Goal: Use online tool/utility: Use online tool/utility

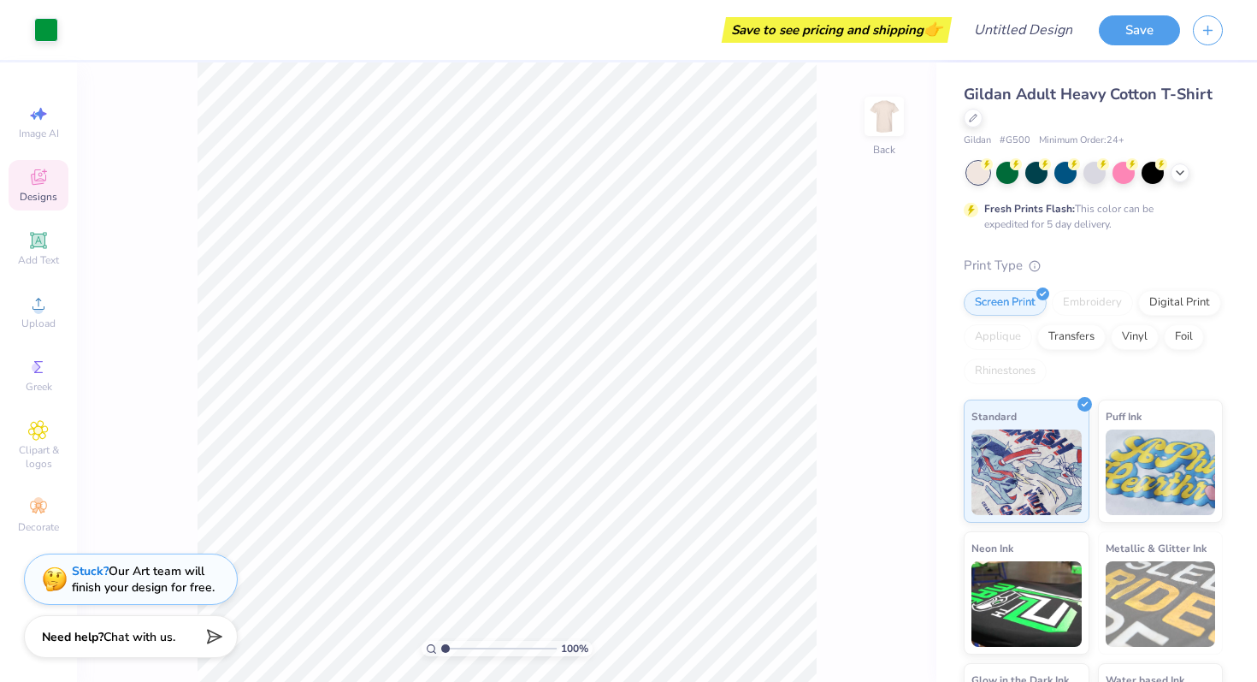
click at [22, 180] on div "Designs" at bounding box center [39, 185] width 60 height 50
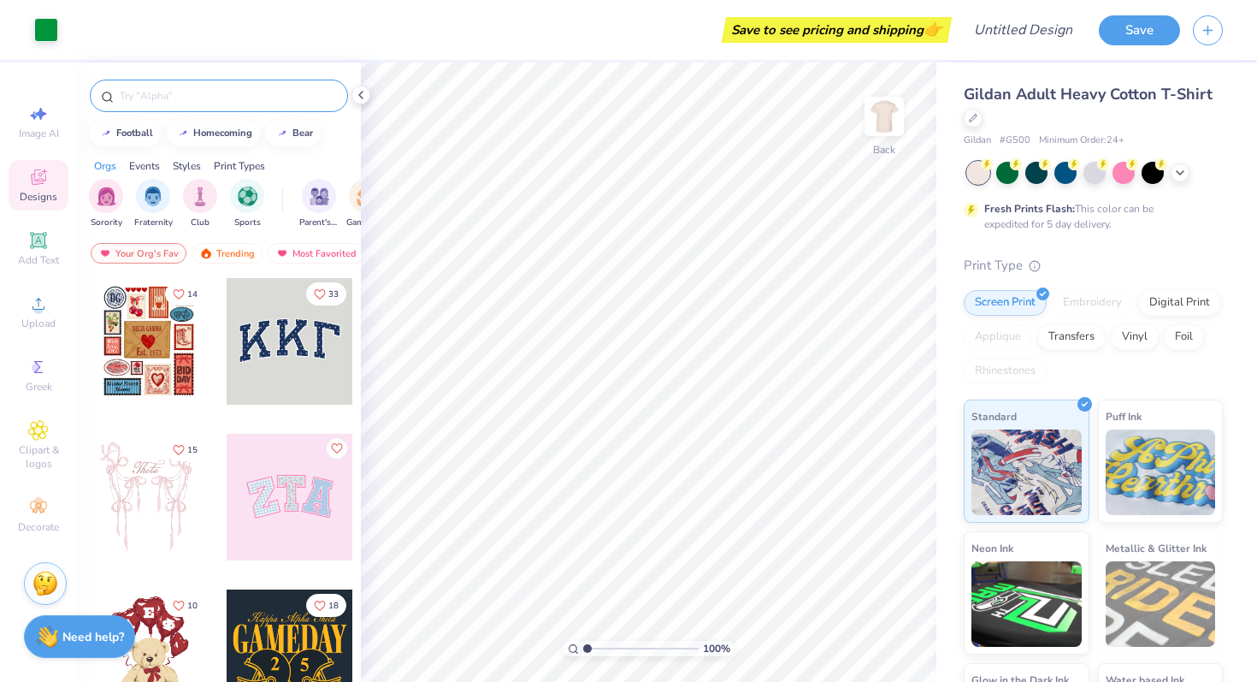
click at [233, 106] on div at bounding box center [219, 96] width 258 height 33
click at [237, 95] on input "text" at bounding box center [227, 95] width 219 height 17
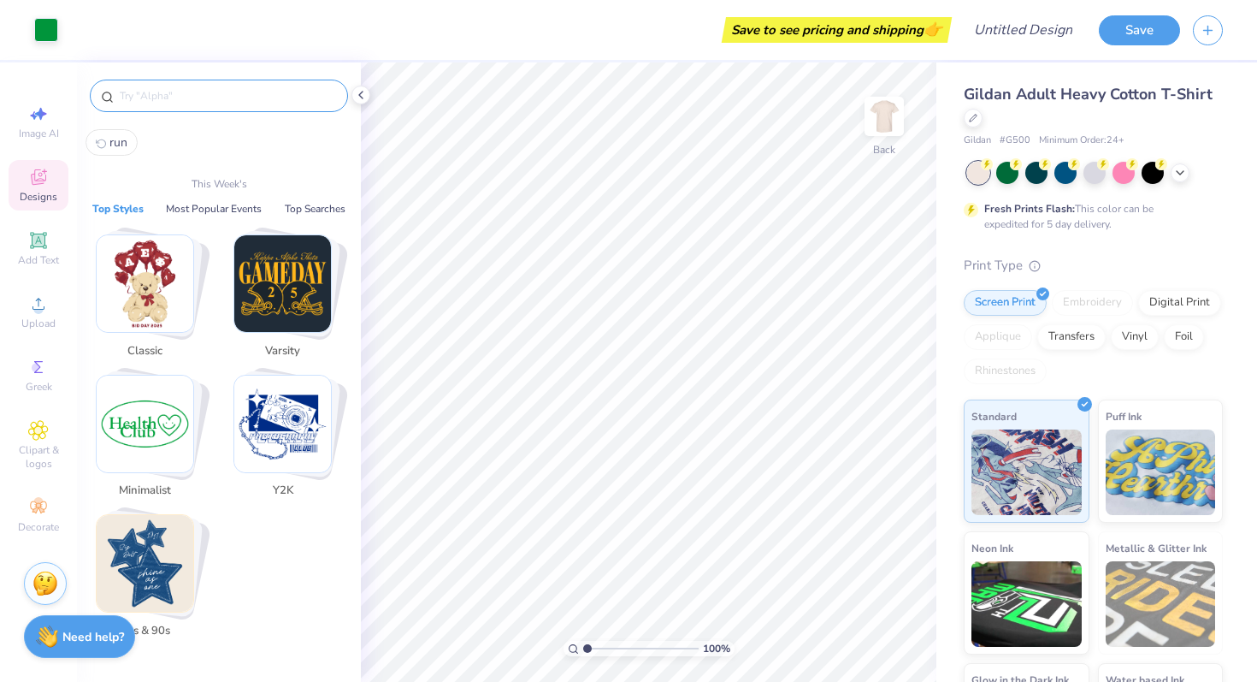
type input "k"
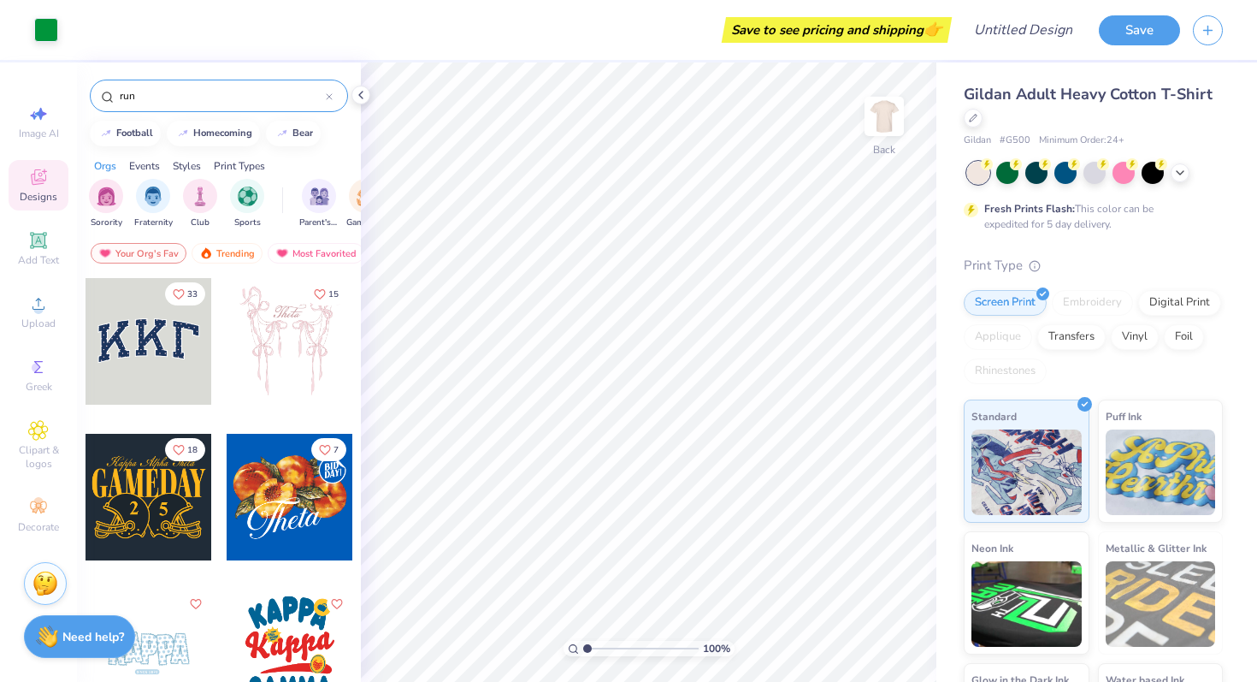
type input "run"
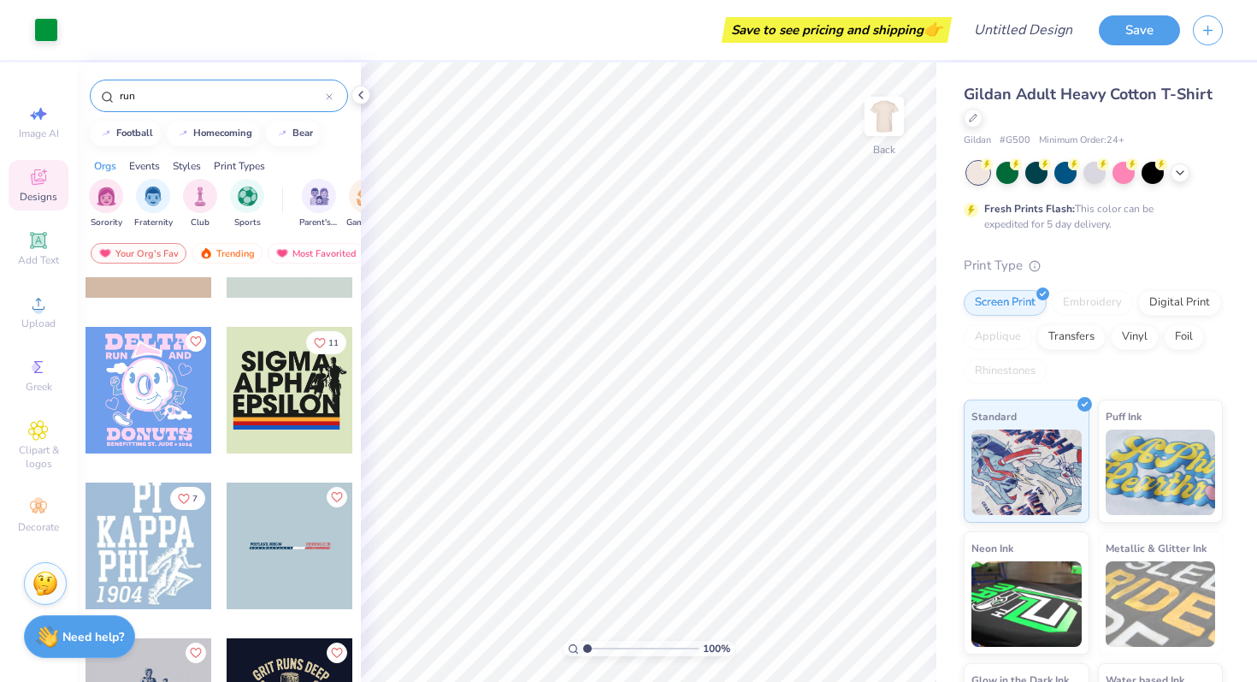
scroll to position [171, 0]
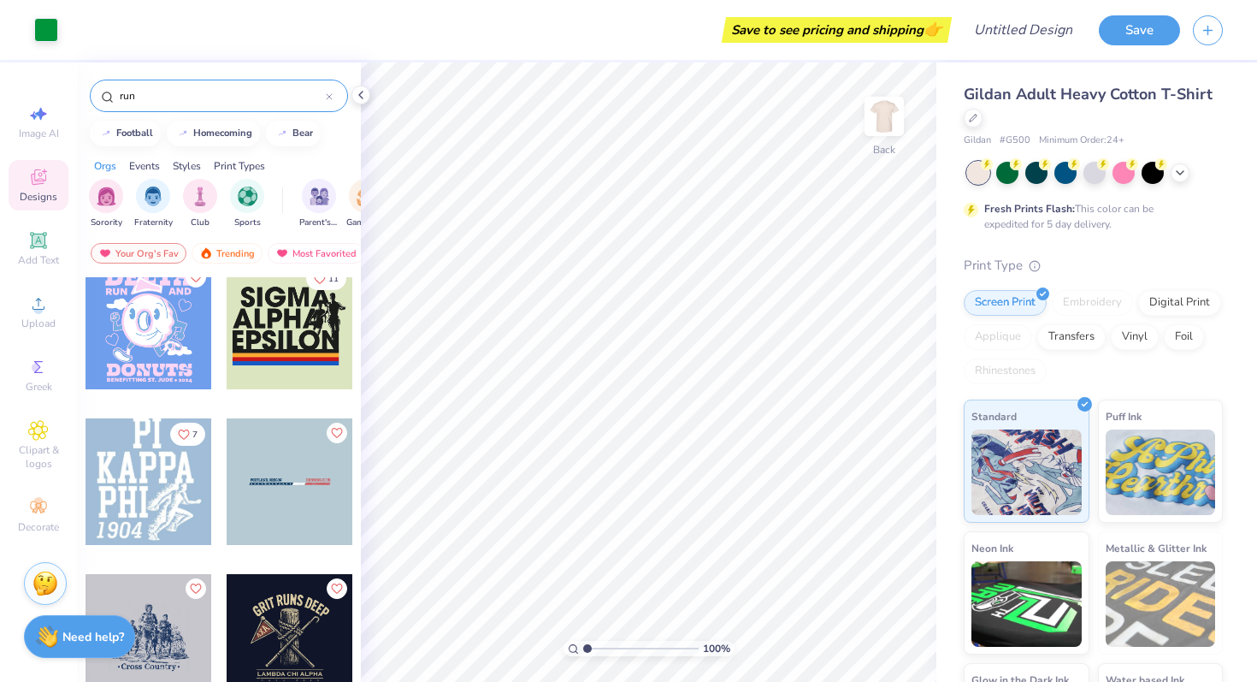
click at [275, 342] on div at bounding box center [163, 326] width 380 height 127
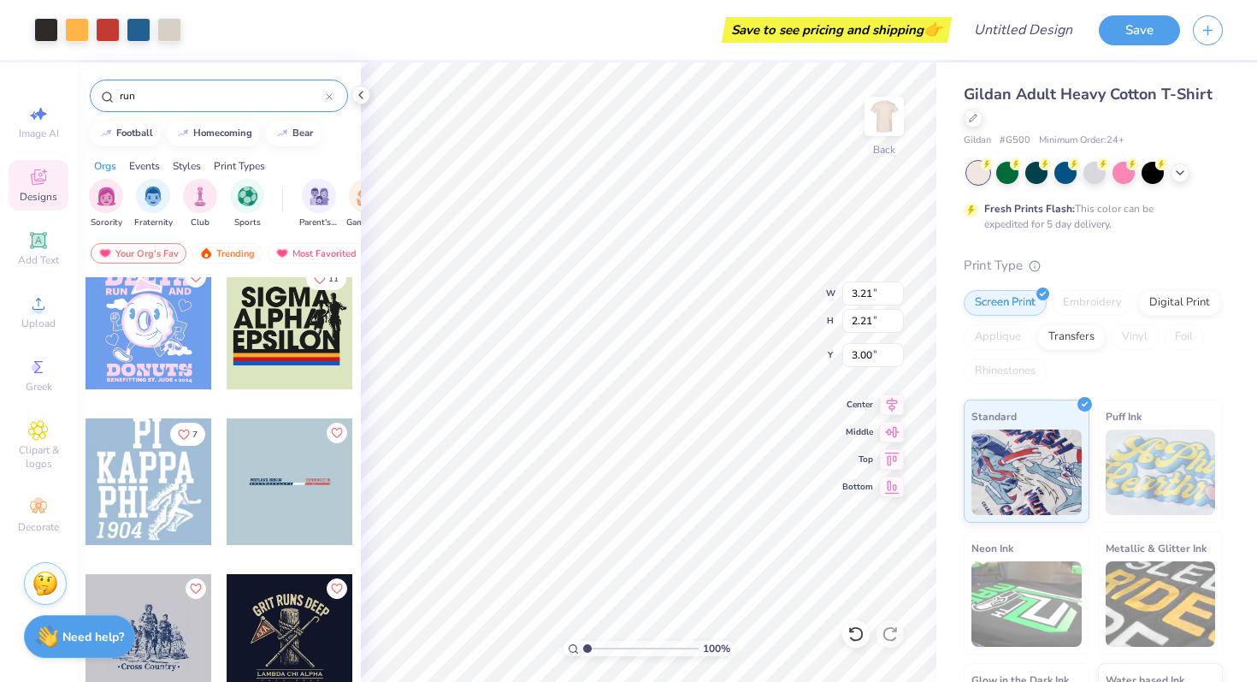
type input "19.22"
type input "2.36"
type input "2.54"
type input "0.56"
type input "2.99"
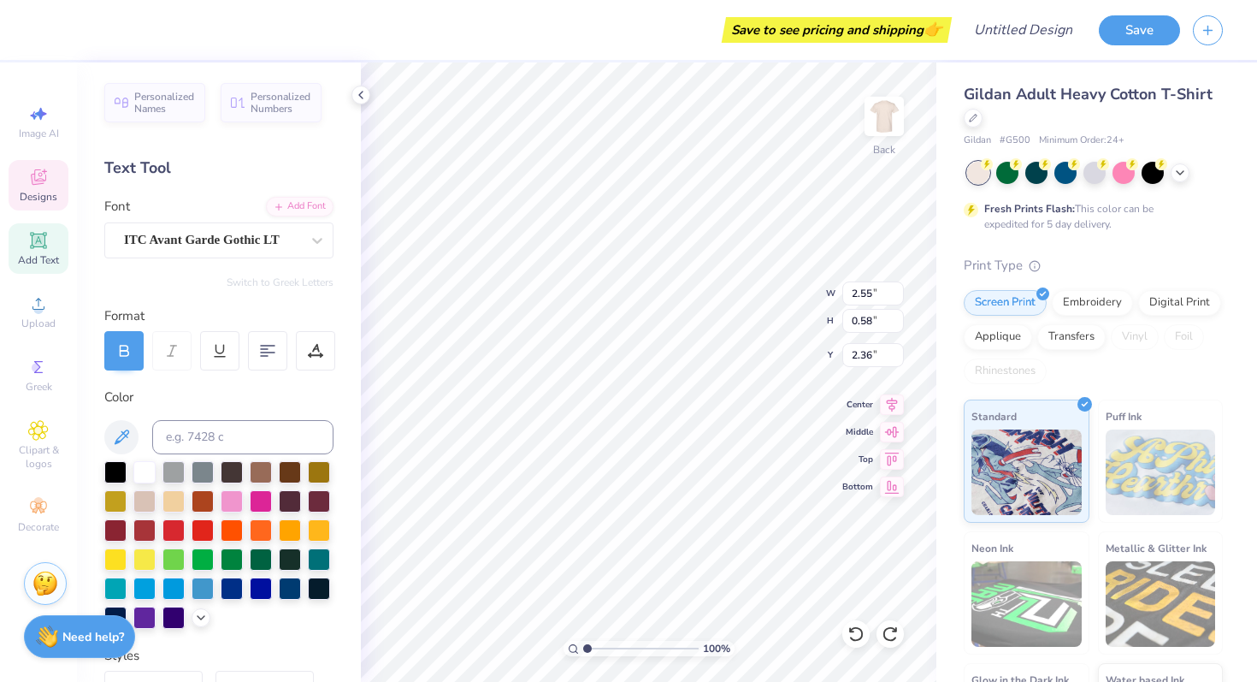
scroll to position [0, 0]
type textarea "KAPPA"
type input "3.03"
type input "3.60"
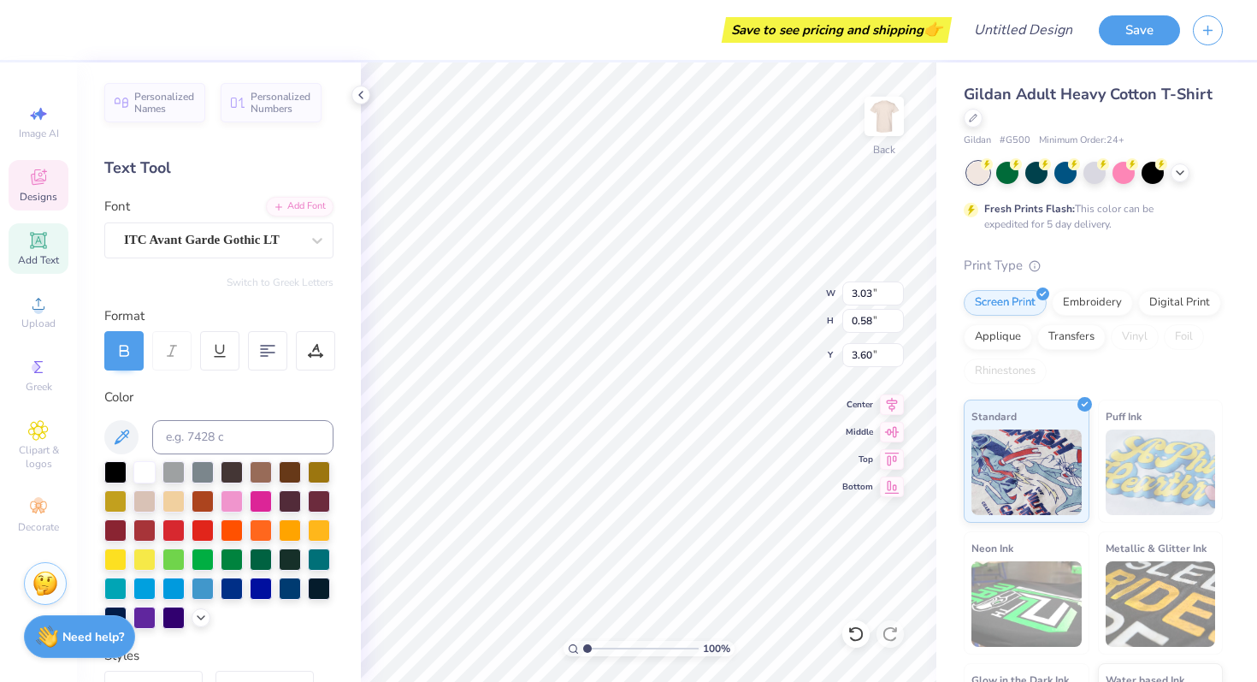
scroll to position [0, 0]
type textarea "THETA"
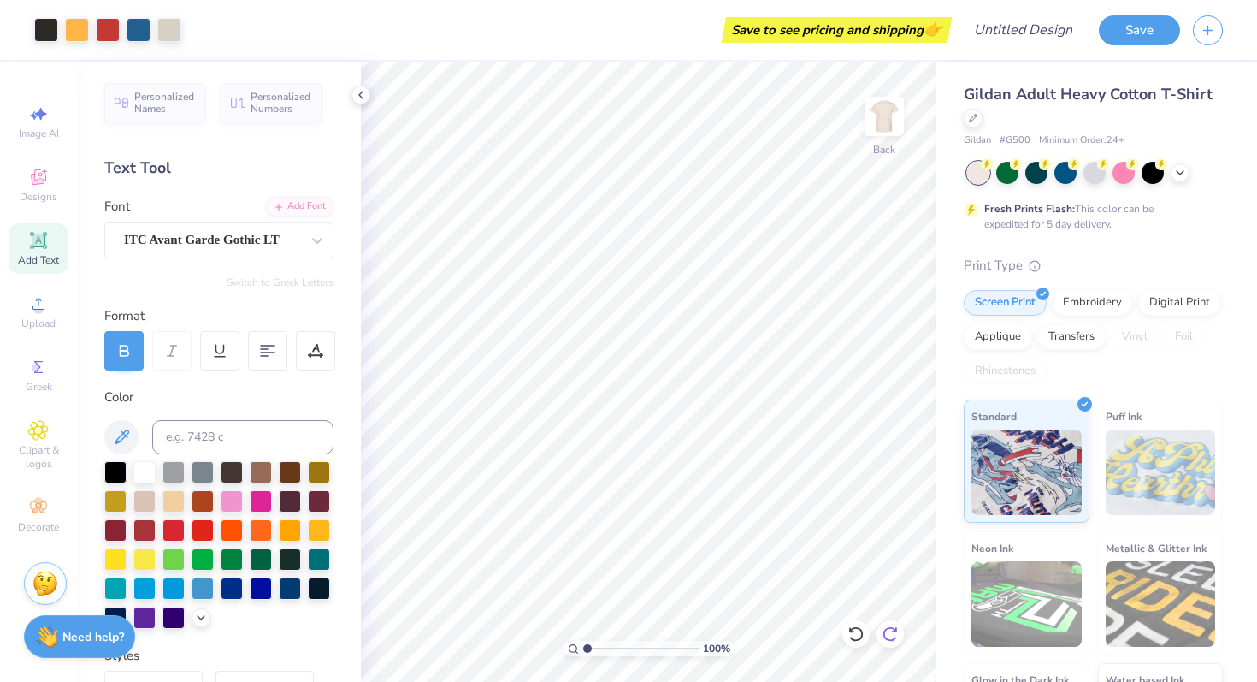
click at [889, 639] on icon at bounding box center [890, 633] width 15 height 15
type input "9.23"
type input "6.11"
type input "2.47"
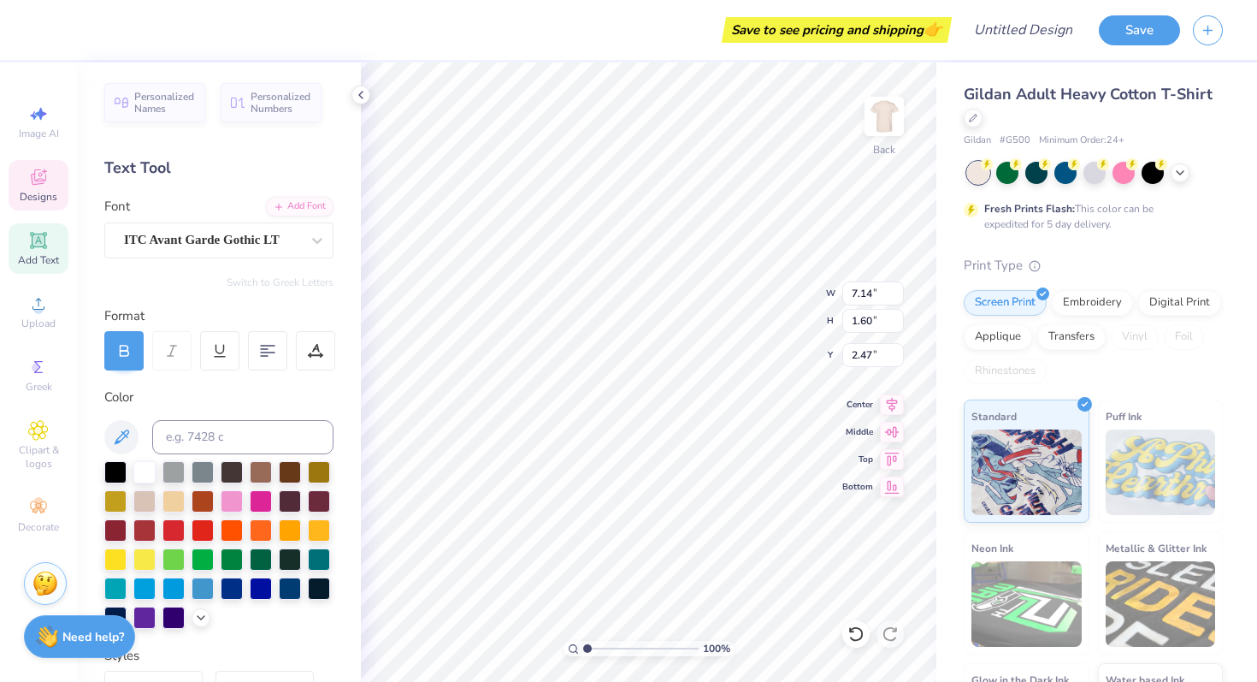
type input "2.20"
click at [798, 295] on div "100 % Back W 7.14 7.14 " H 1.60 1.60 " Y 2.20 2.20 " Center Middle Top Bottom" at bounding box center [649, 371] width 576 height 619
type input "8.67"
type input "0.33"
type input "7.92"
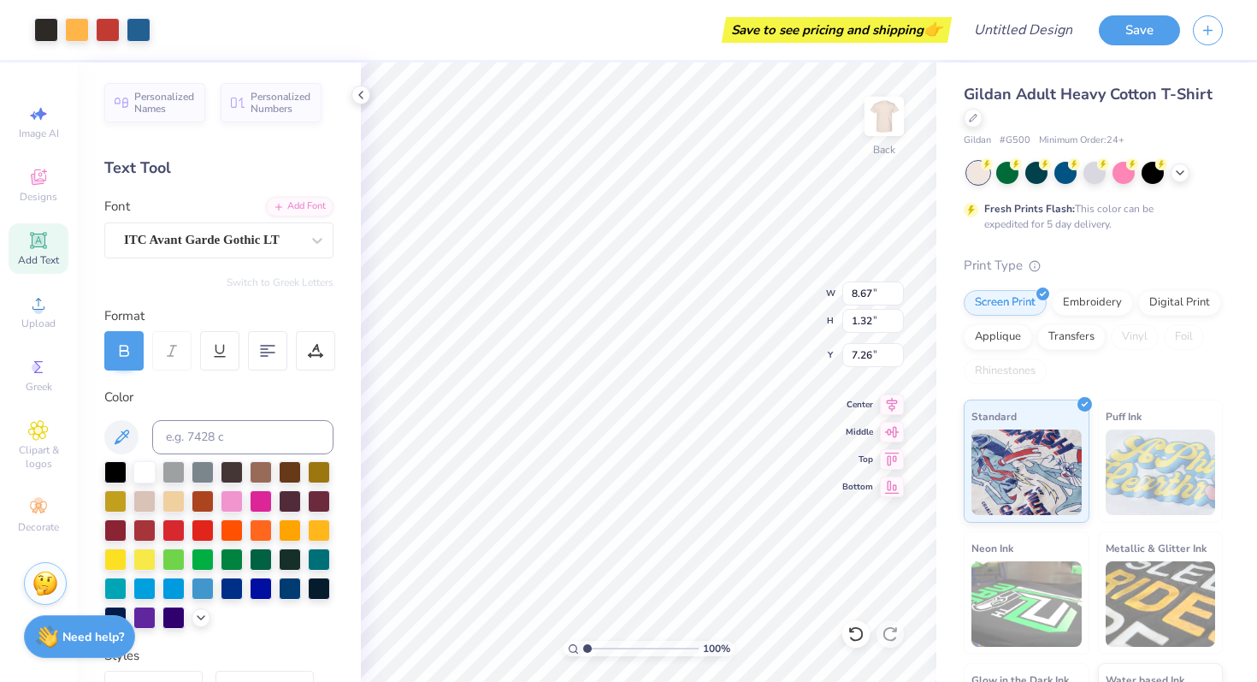
type input "7.62"
click at [879, 289] on div "100 % Back W 2.97 2.97 " H 4.51 4.51 " Y 2.68 2.68 " Center Middle Top Bottom" at bounding box center [649, 371] width 576 height 619
type input "14.98"
type input "7.31"
type input "1.61"
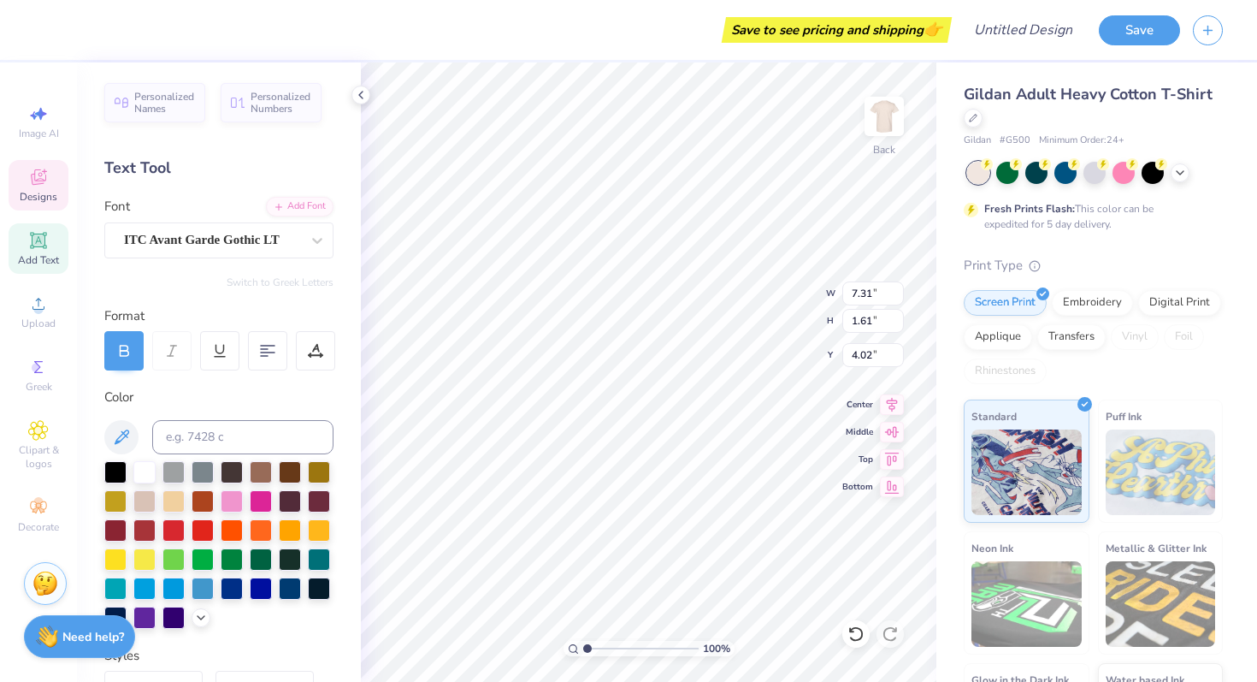
type input "4.01"
type input "6.48"
type input "1.60"
type input "6.02"
type input "15.62"
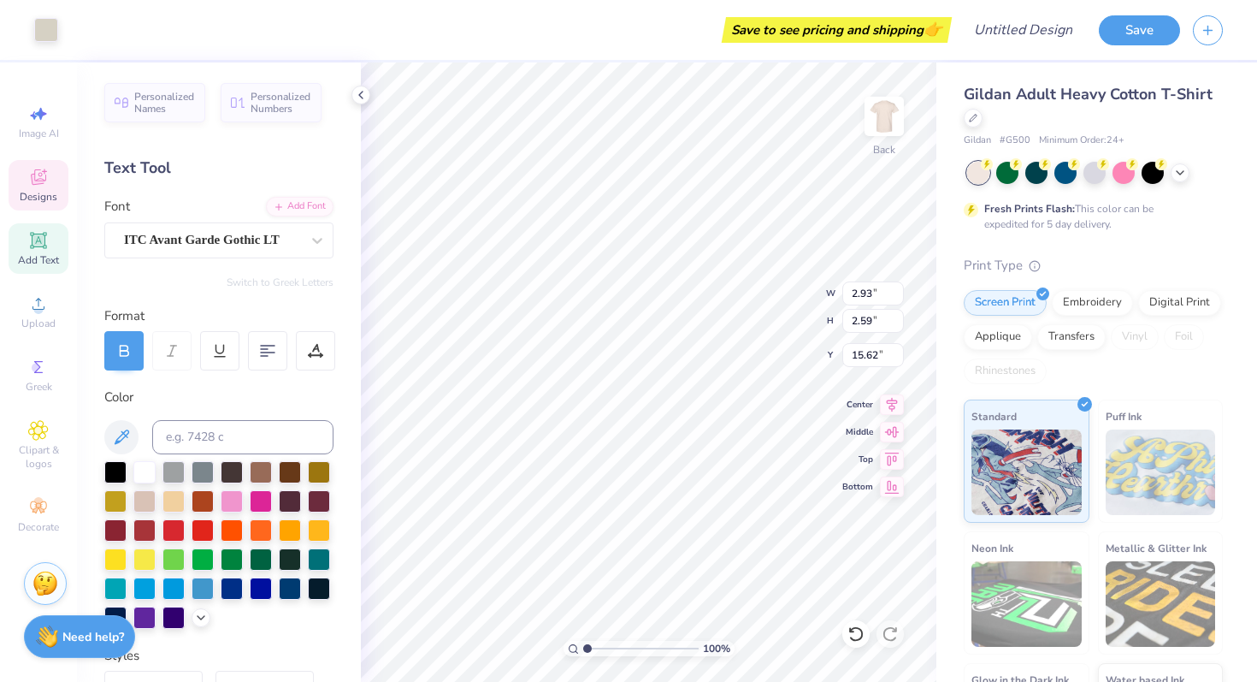
type input "15.94"
type input "3.43"
type input "2.24"
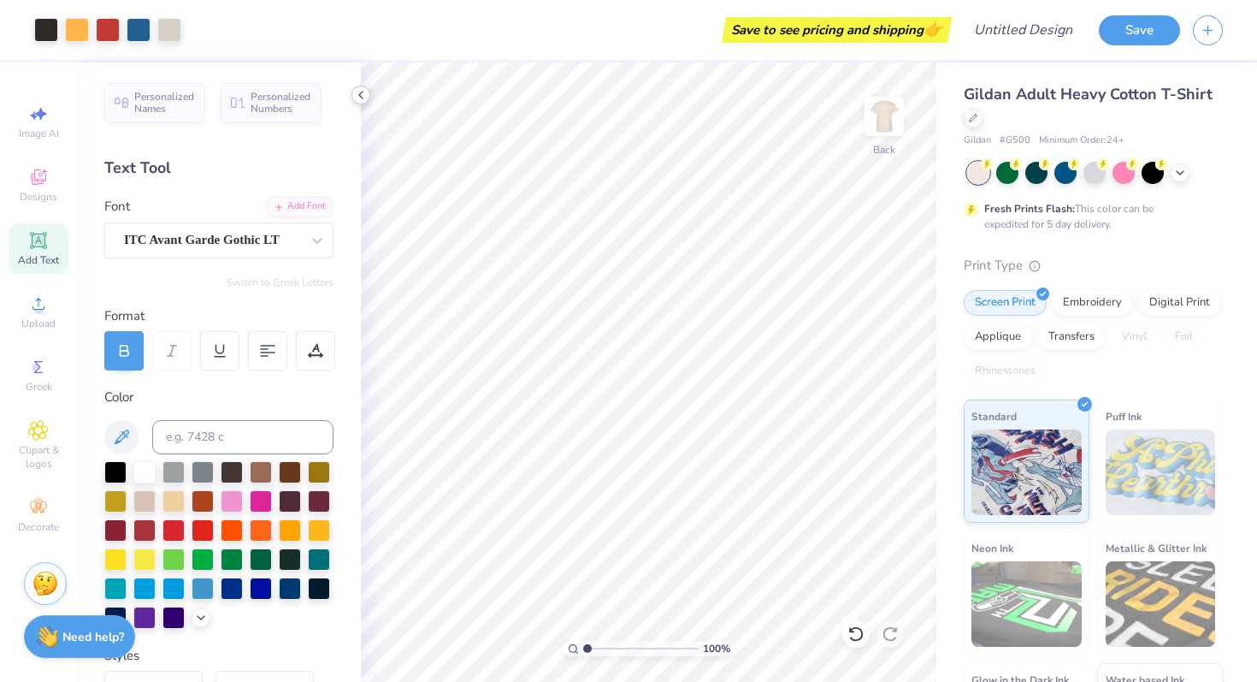
click at [361, 90] on icon at bounding box center [361, 95] width 14 height 14
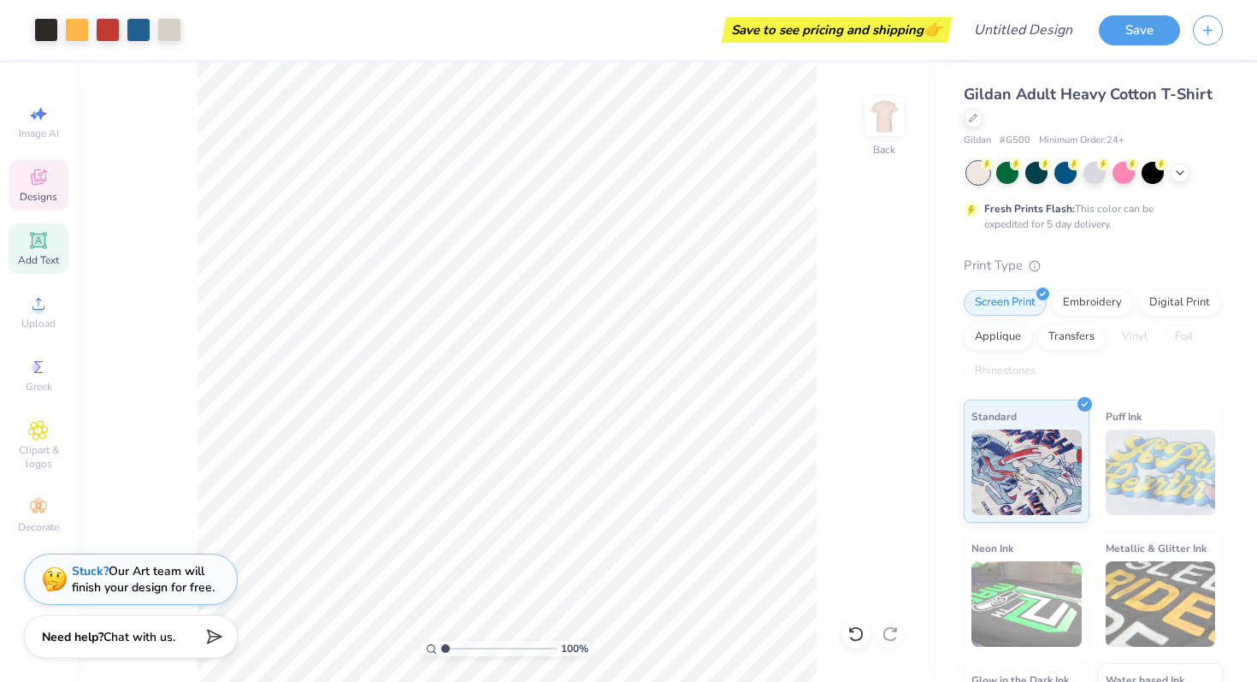
click at [40, 182] on icon at bounding box center [39, 179] width 14 height 11
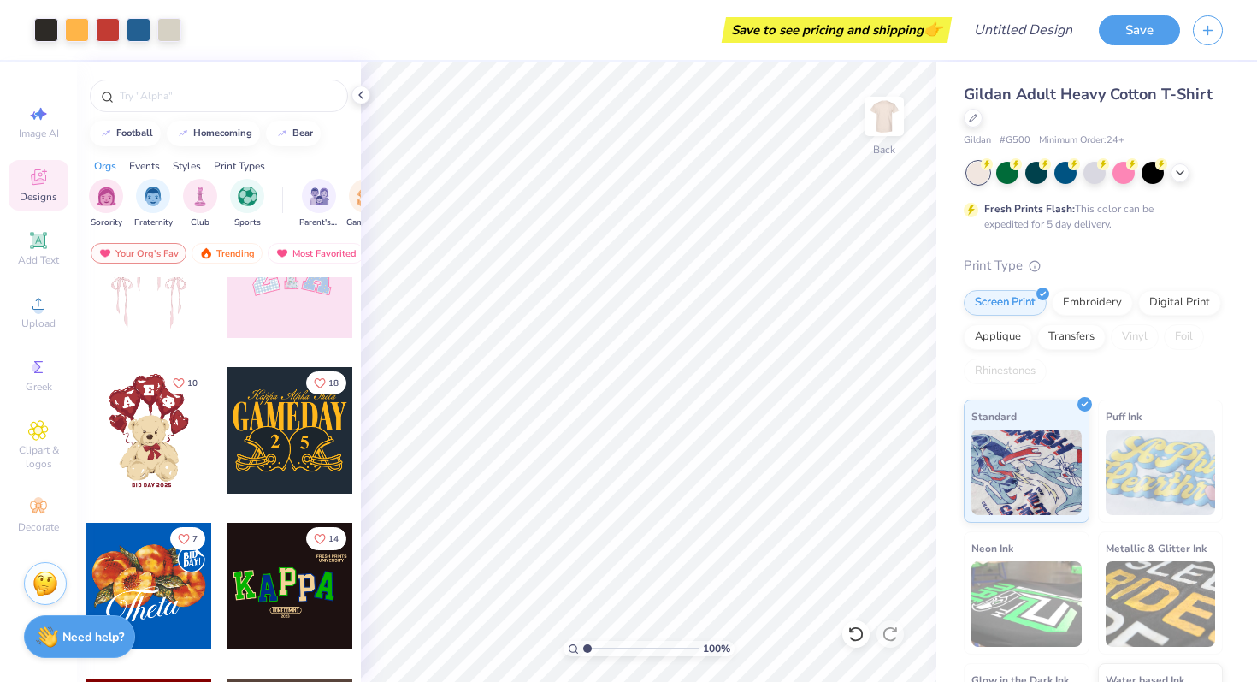
scroll to position [228, 0]
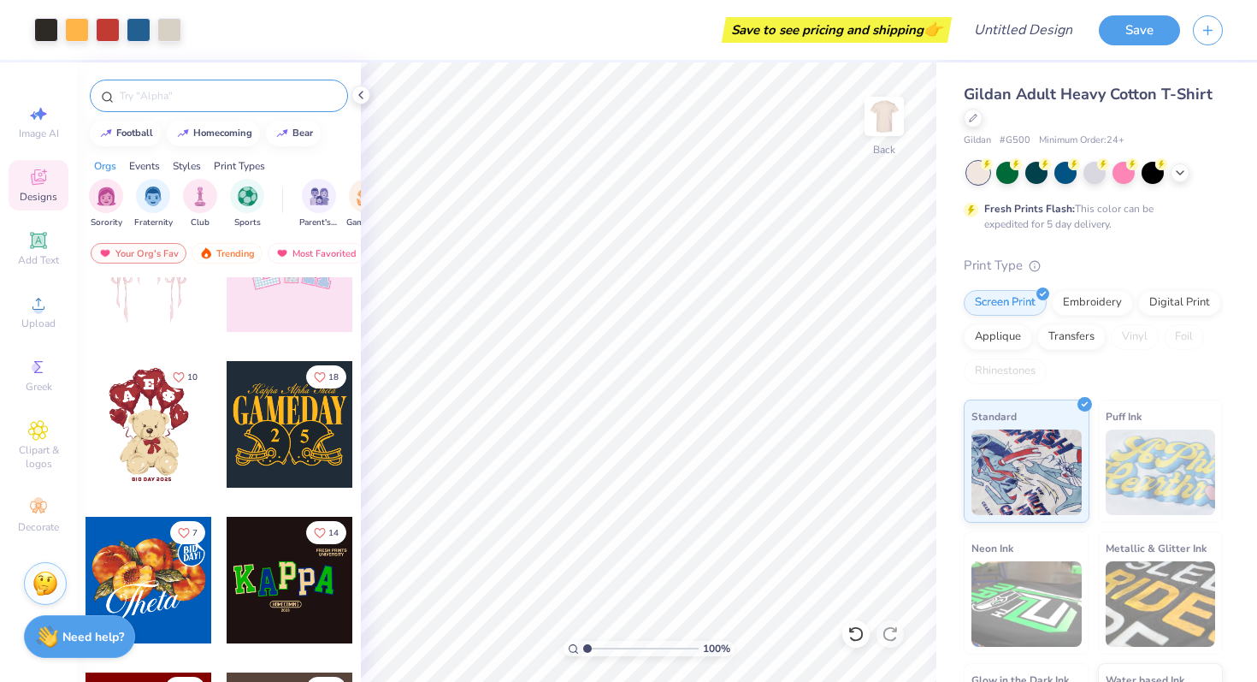
click at [186, 87] on input "text" at bounding box center [227, 95] width 219 height 17
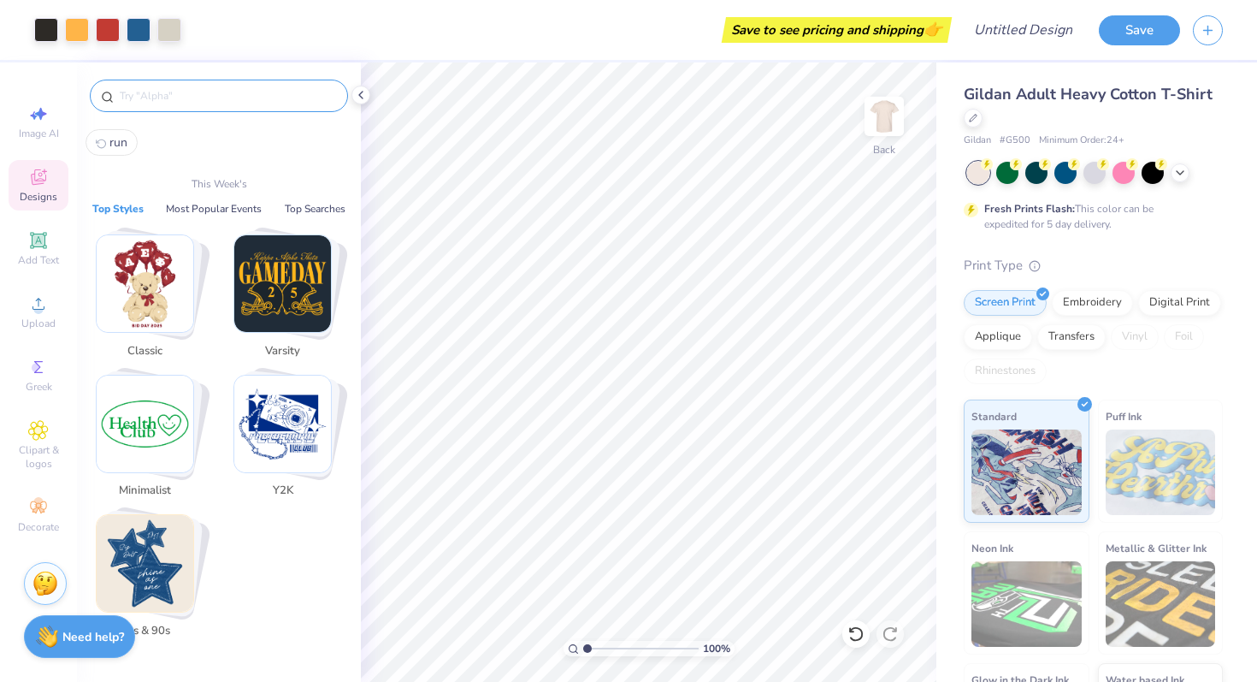
click at [124, 145] on span "run" at bounding box center [118, 142] width 18 height 16
type input "run"
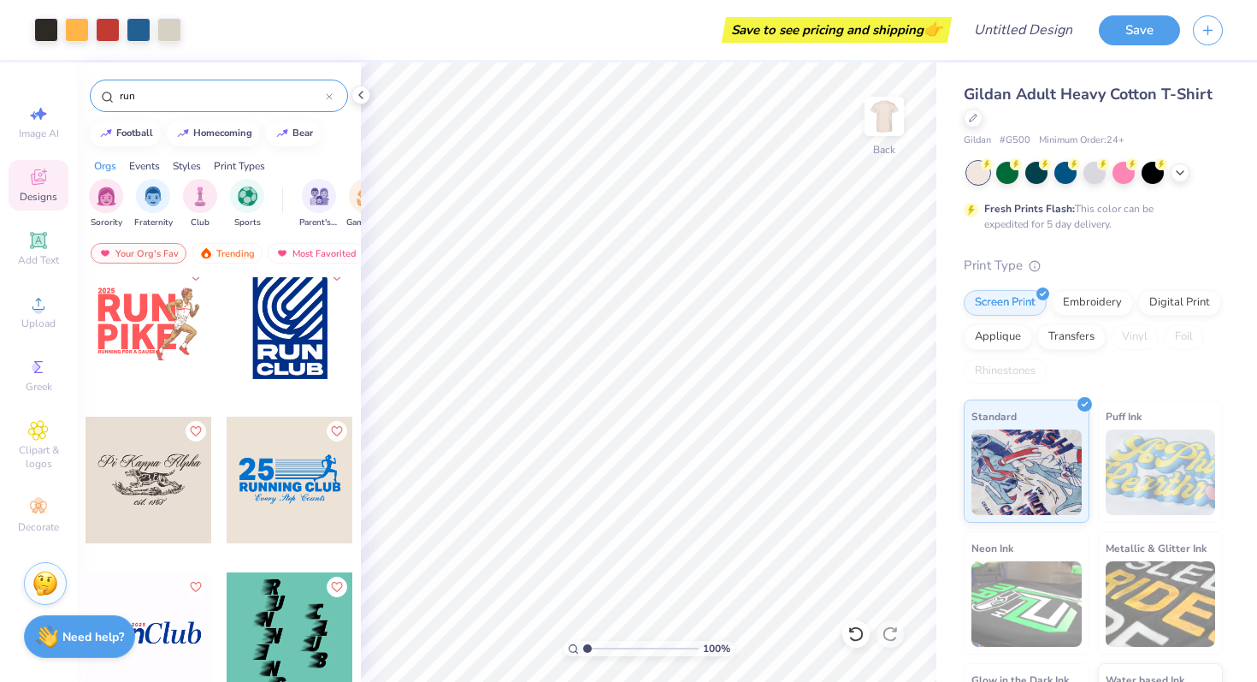
scroll to position [1424, 0]
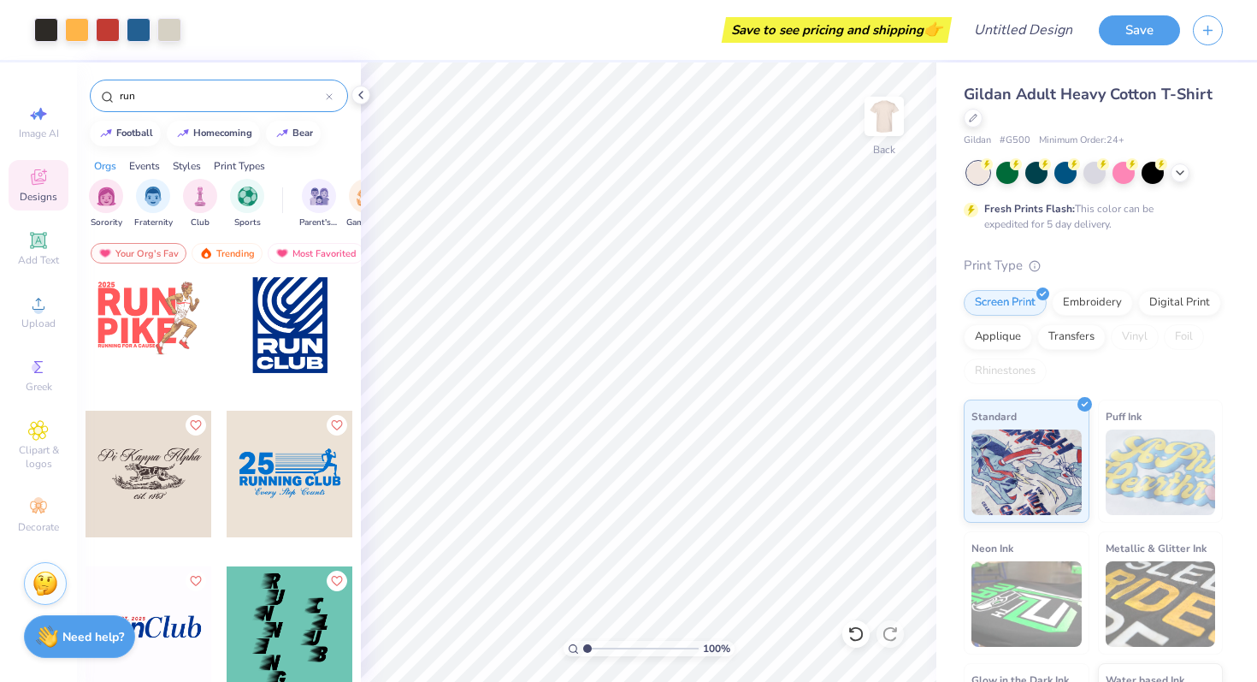
click at [311, 509] on div at bounding box center [290, 474] width 127 height 127
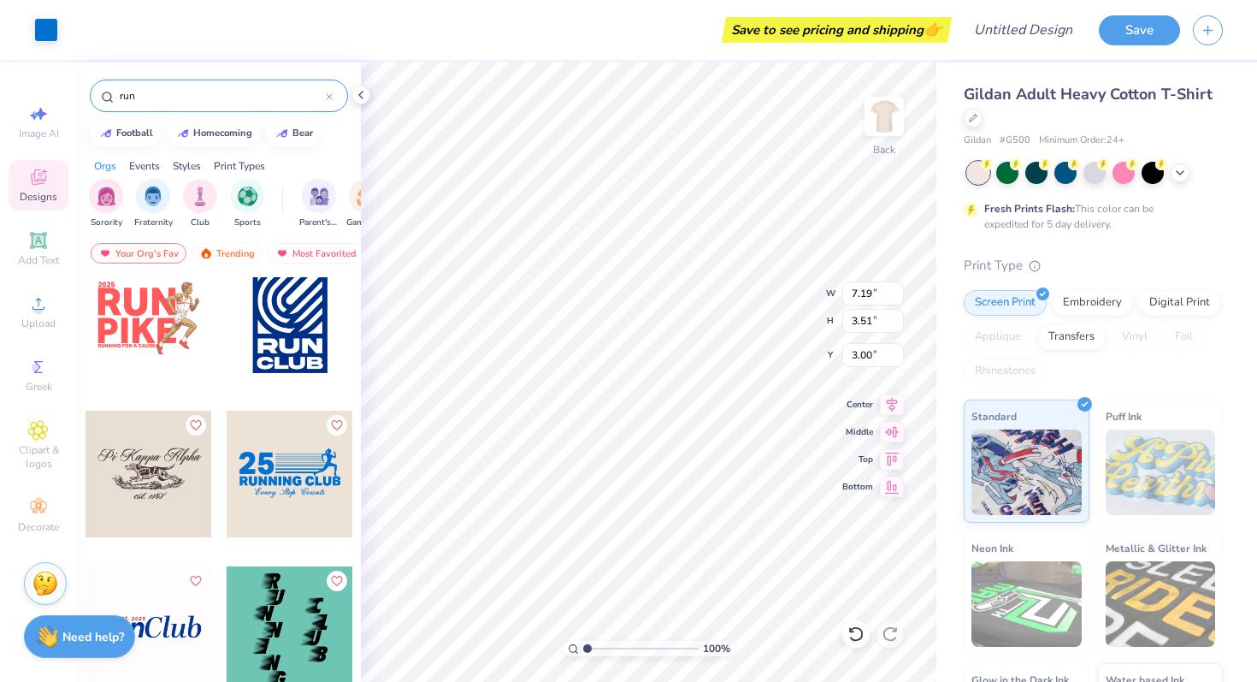
type input "12.27"
click at [797, 296] on div "100 % Back W 7.19 7.19 " H 3.51 3.51 " Y 12.27 12.27 " Center Middle Top Bottom" at bounding box center [649, 371] width 576 height 619
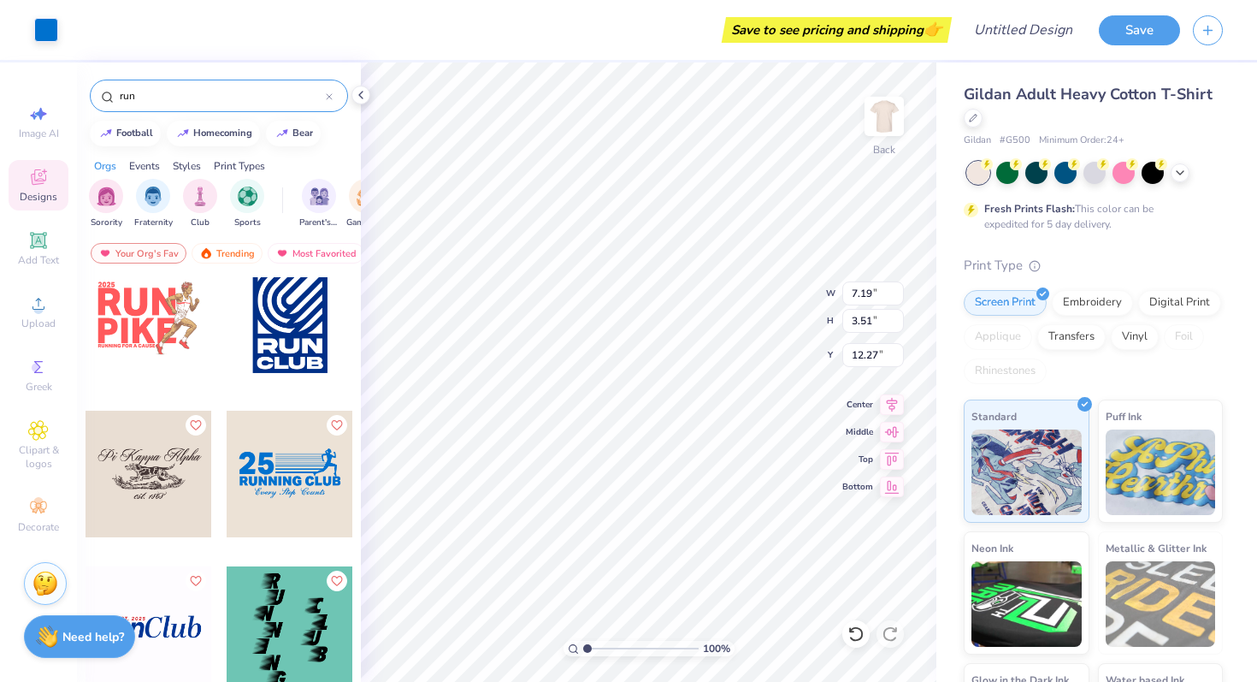
type input "3.00"
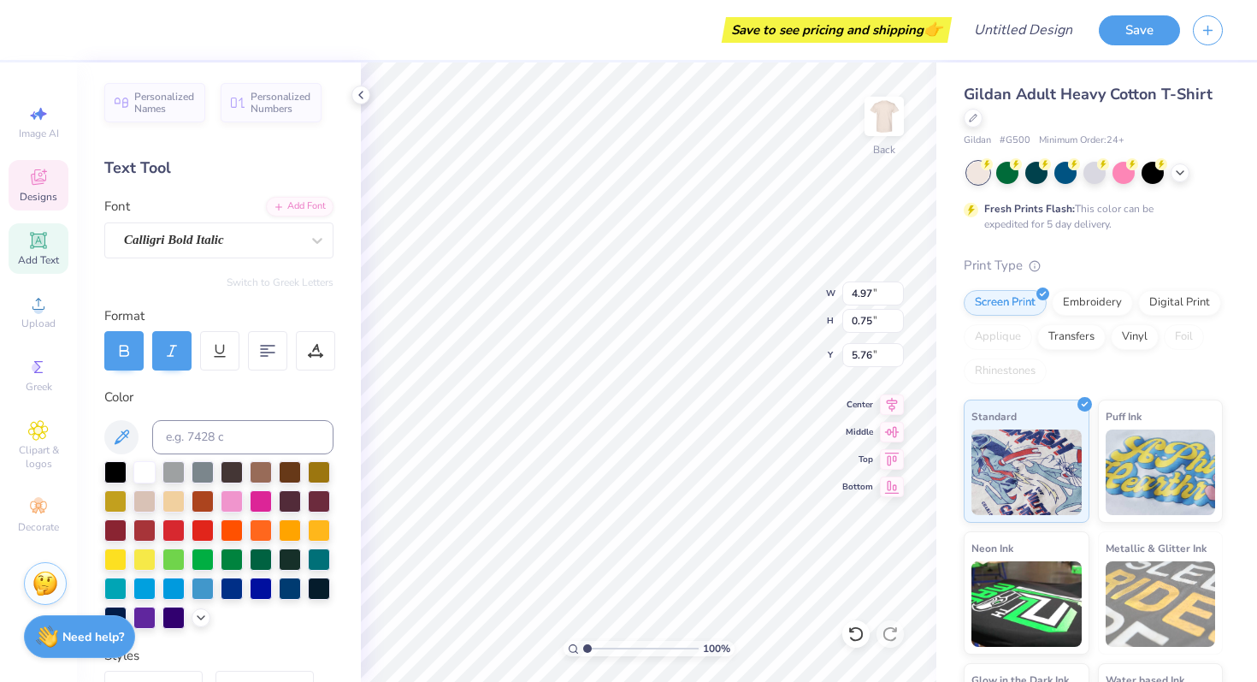
scroll to position [0, 3]
type textarea "Kappa Alpha Theta"
type input "2.46"
type input "1.61"
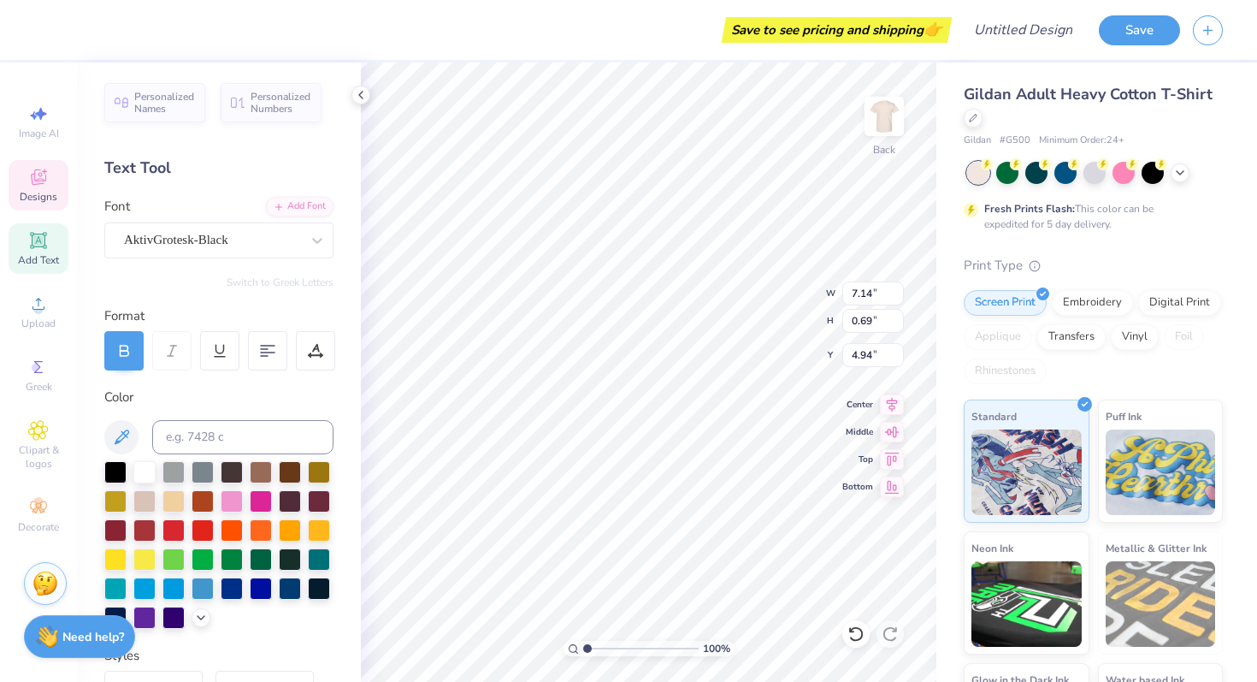
type input "3.22"
type textarea "5K"
type input "7.14"
type input "0.69"
type input "4.94"
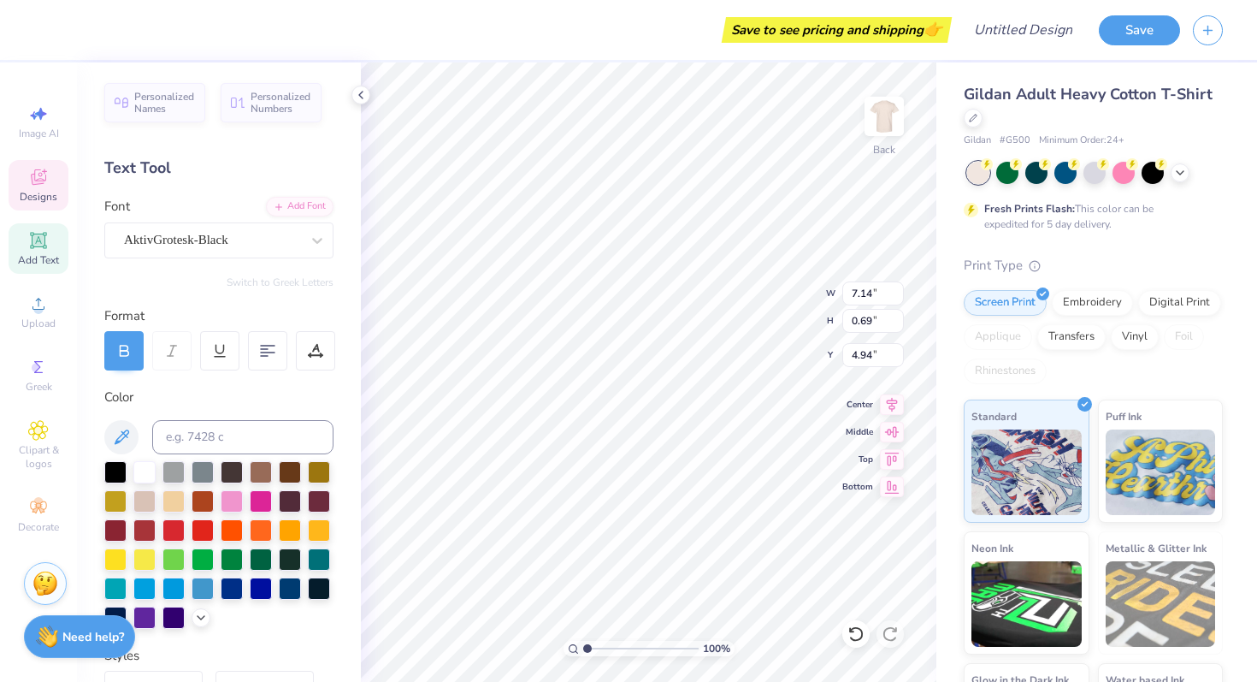
scroll to position [0, 4]
type input "5.53"
type input "0.72"
type input "5.77"
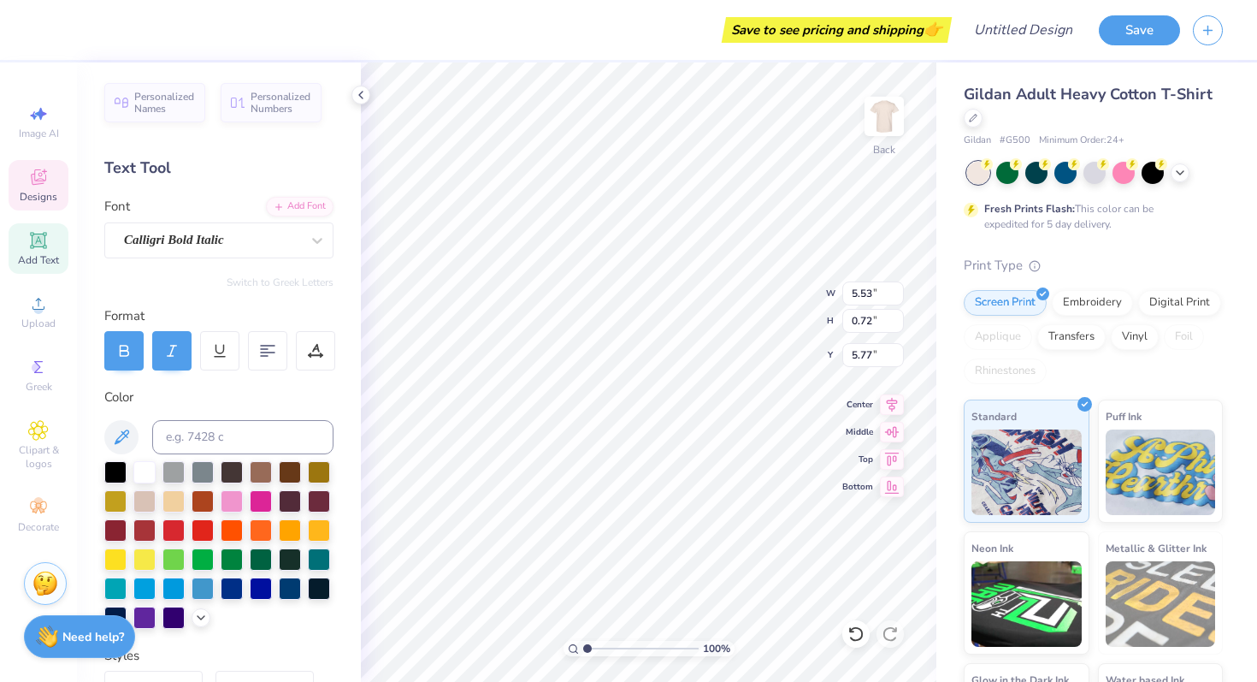
type textarea "2025"
type input "7.14"
type input "0.69"
type input "4.94"
type textarea "KAPPA ALPHA THETA"
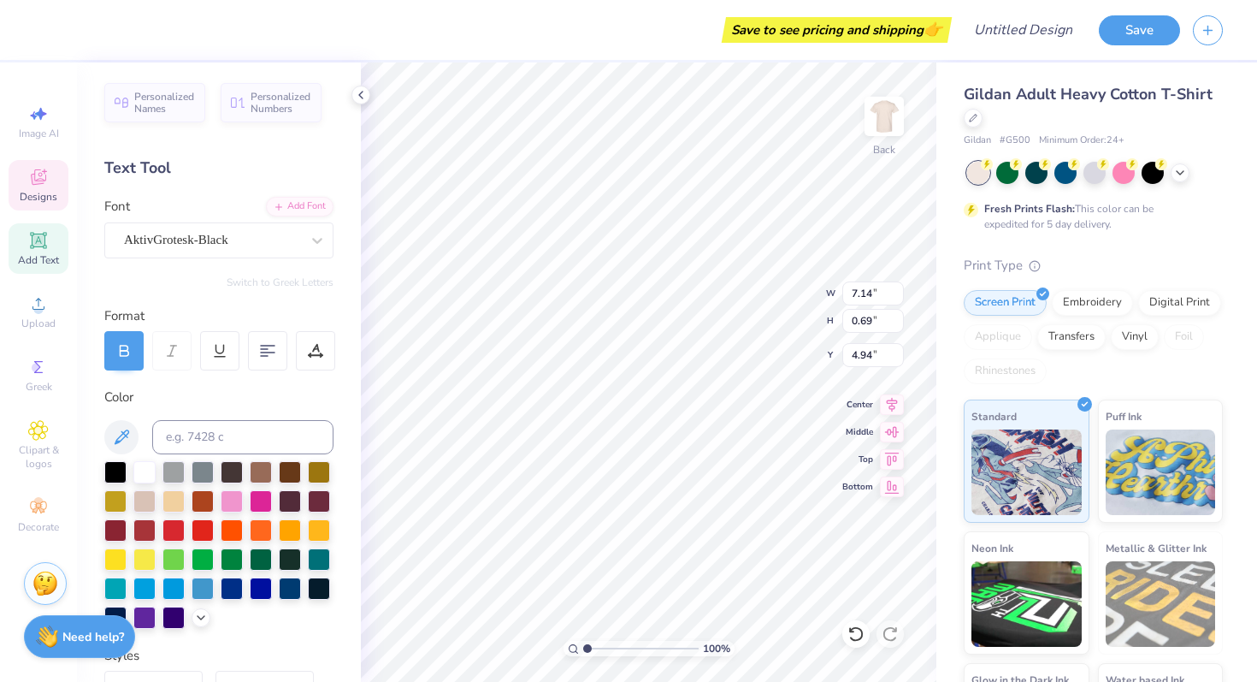
scroll to position [0, 7]
click at [258, 558] on div at bounding box center [261, 558] width 22 height 22
click at [288, 559] on div at bounding box center [290, 558] width 22 height 22
click at [883, 637] on icon at bounding box center [890, 633] width 17 height 17
